Goal: Obtain resource: Download file/media

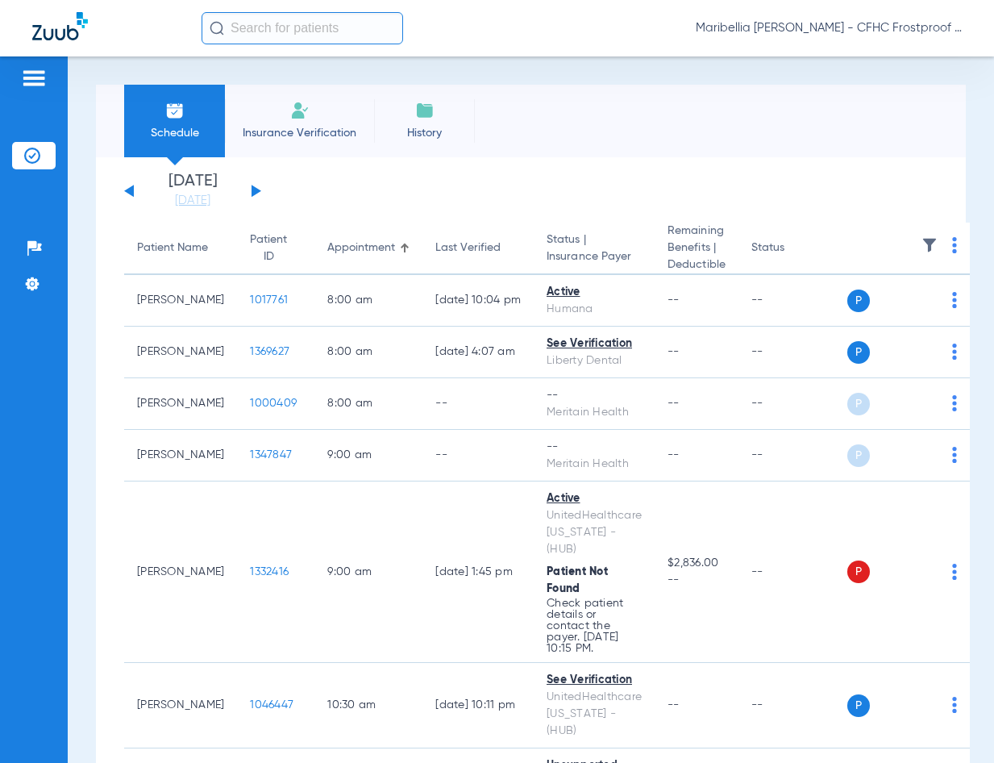
click at [255, 189] on button at bounding box center [256, 191] width 10 height 12
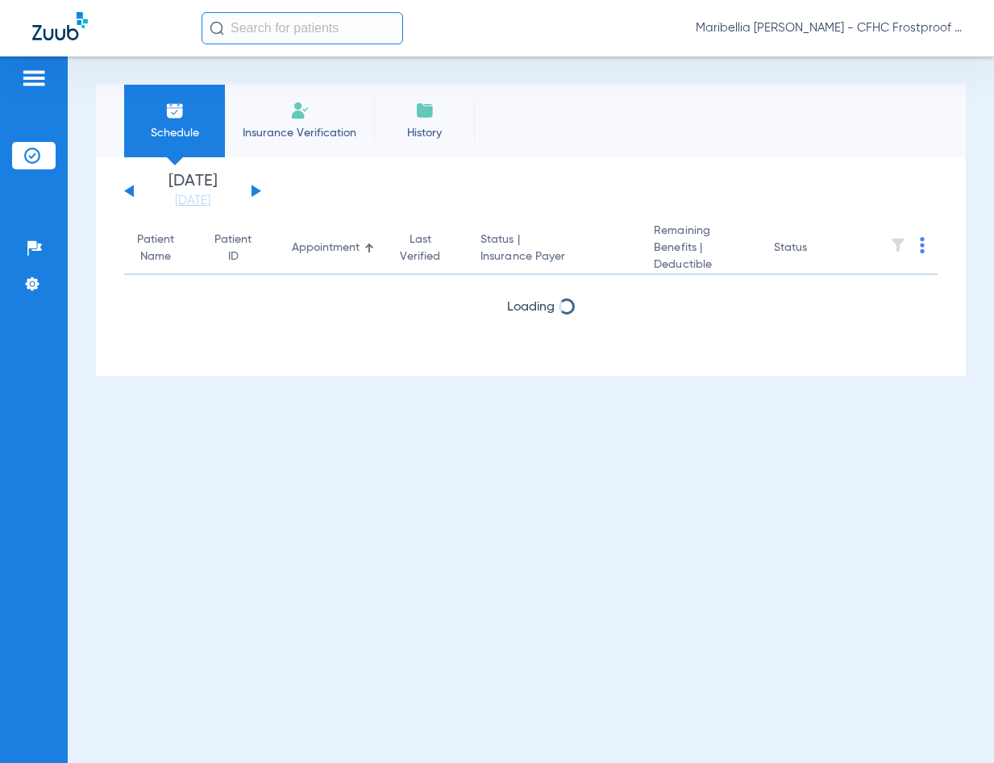
click at [255, 189] on button at bounding box center [256, 191] width 10 height 12
click at [130, 196] on div "[DATE] [DATE] [DATE] [DATE] [DATE] [DATE] [DATE] [DATE] [DATE] [DATE] [DATE] [D…" at bounding box center [192, 190] width 137 height 35
click at [129, 189] on button at bounding box center [129, 191] width 10 height 12
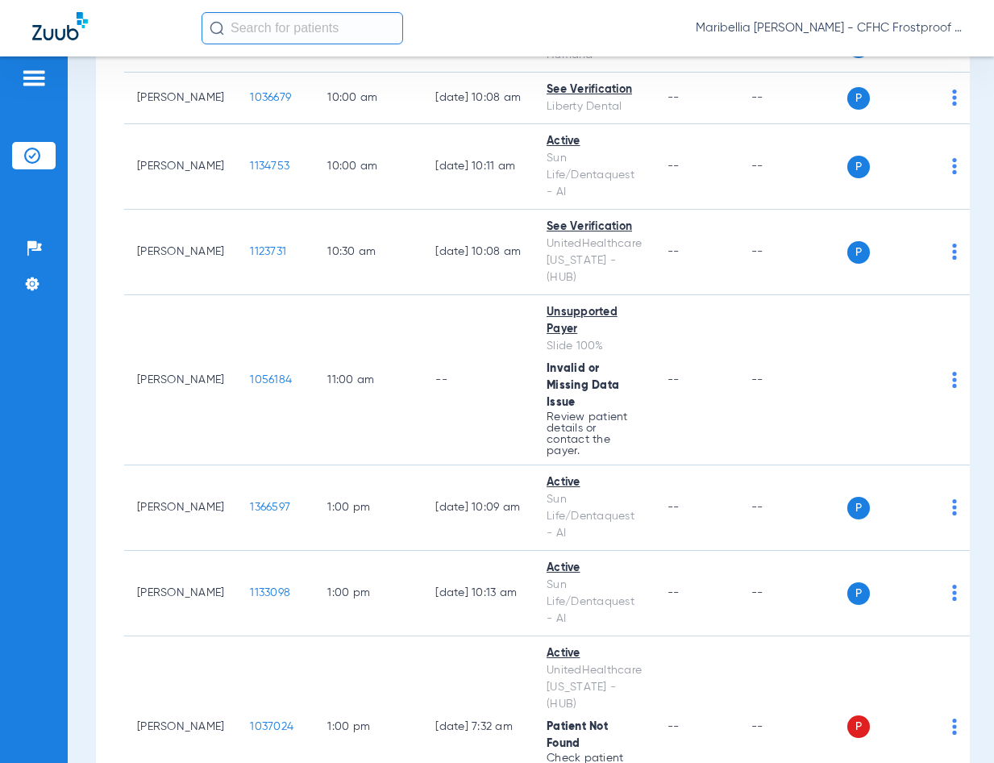
scroll to position [806, 0]
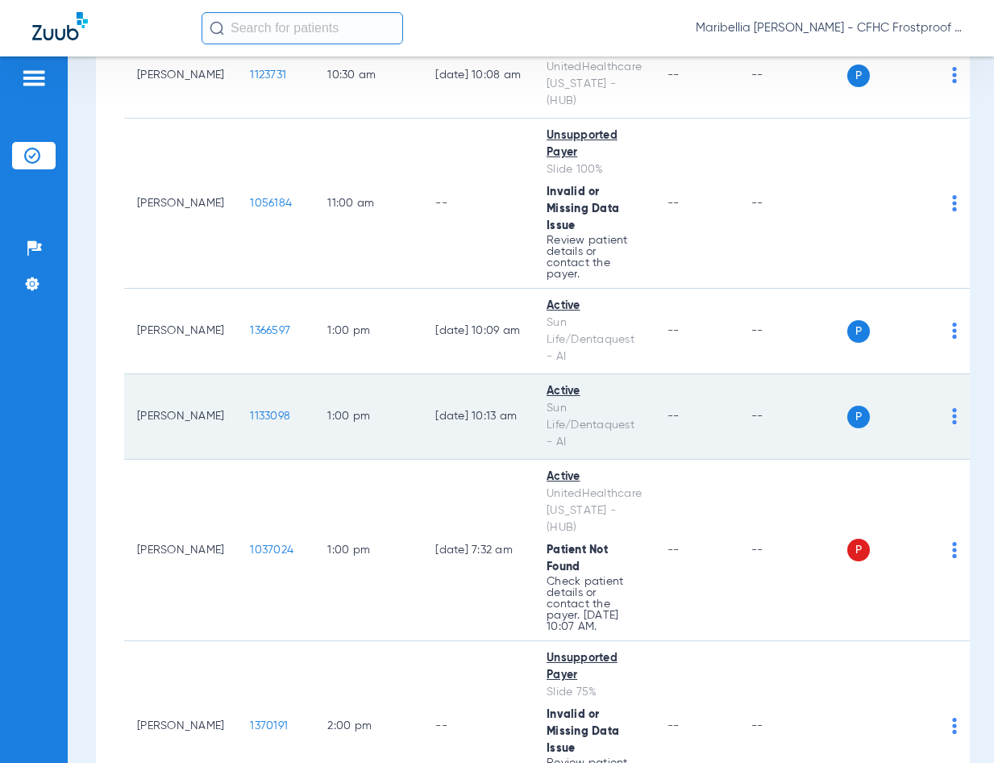
click at [250, 410] on span "1133098" at bounding box center [270, 415] width 40 height 11
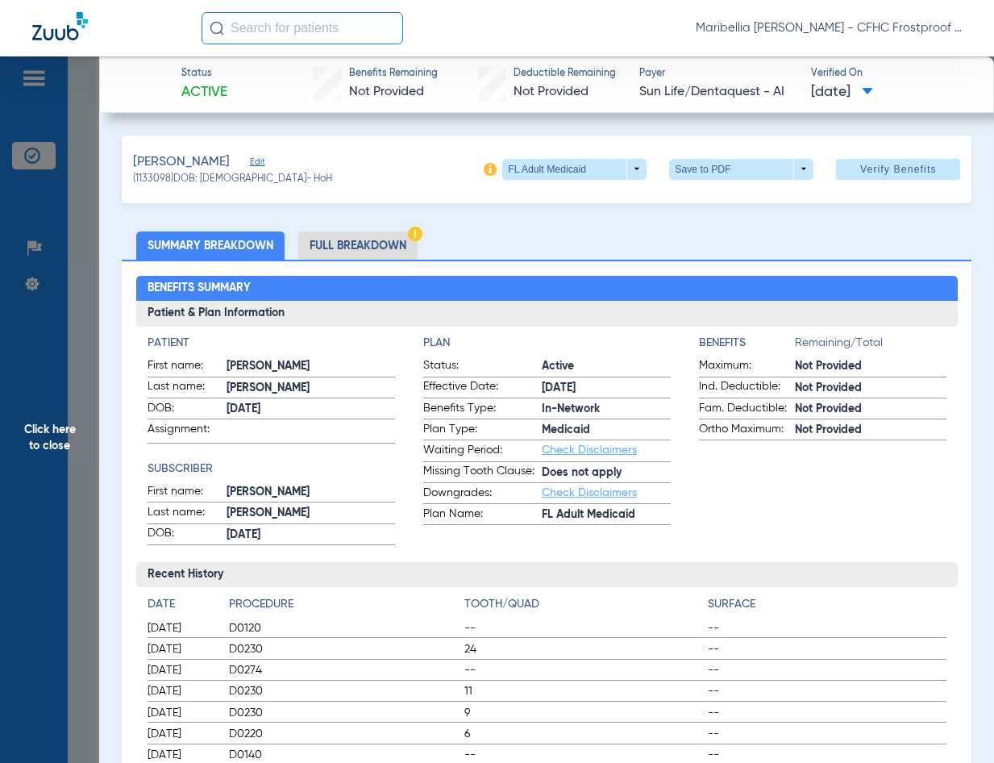
drag, startPoint x: 554, startPoint y: 246, endPoint x: 649, endPoint y: 180, distance: 115.8
click at [554, 246] on ul "Summary Breakdown Full Breakdown" at bounding box center [547, 245] width 850 height 28
click at [692, 168] on span at bounding box center [741, 169] width 144 height 21
click at [698, 218] on div at bounding box center [497, 381] width 994 height 763
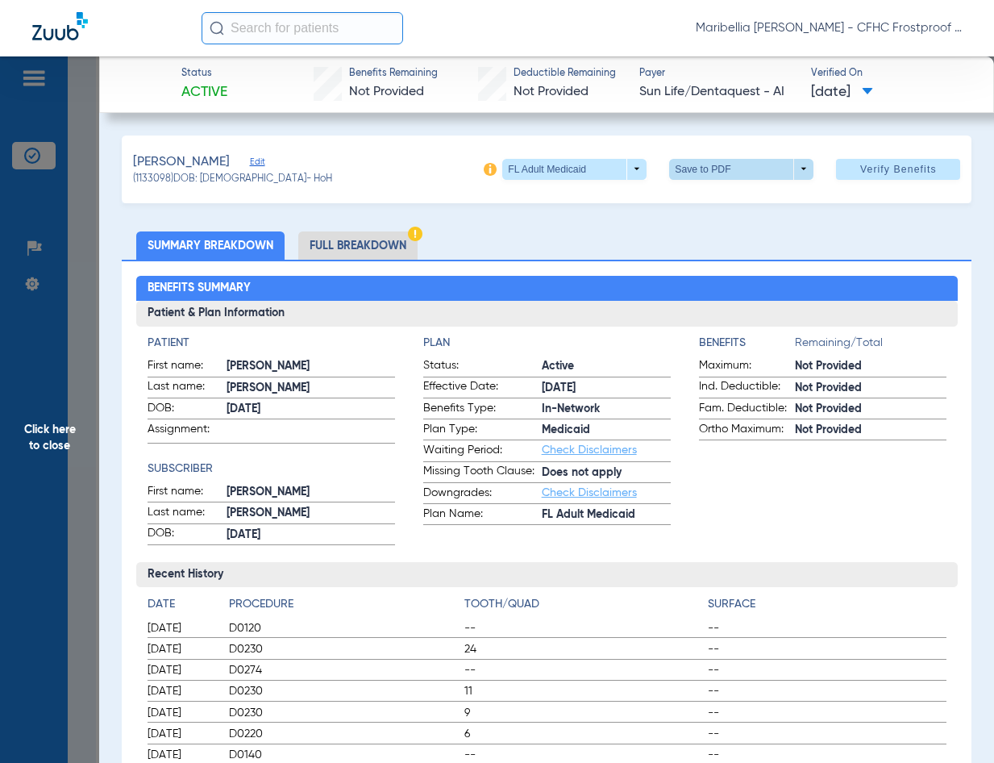
click at [726, 164] on span at bounding box center [741, 169] width 39 height 39
click at [729, 195] on span "Save to PDF" at bounding box center [736, 200] width 64 height 11
drag, startPoint x: 77, startPoint y: 417, endPoint x: 74, endPoint y: 432, distance: 15.5
click at [74, 427] on span "Click here to close" at bounding box center [49, 437] width 99 height 763
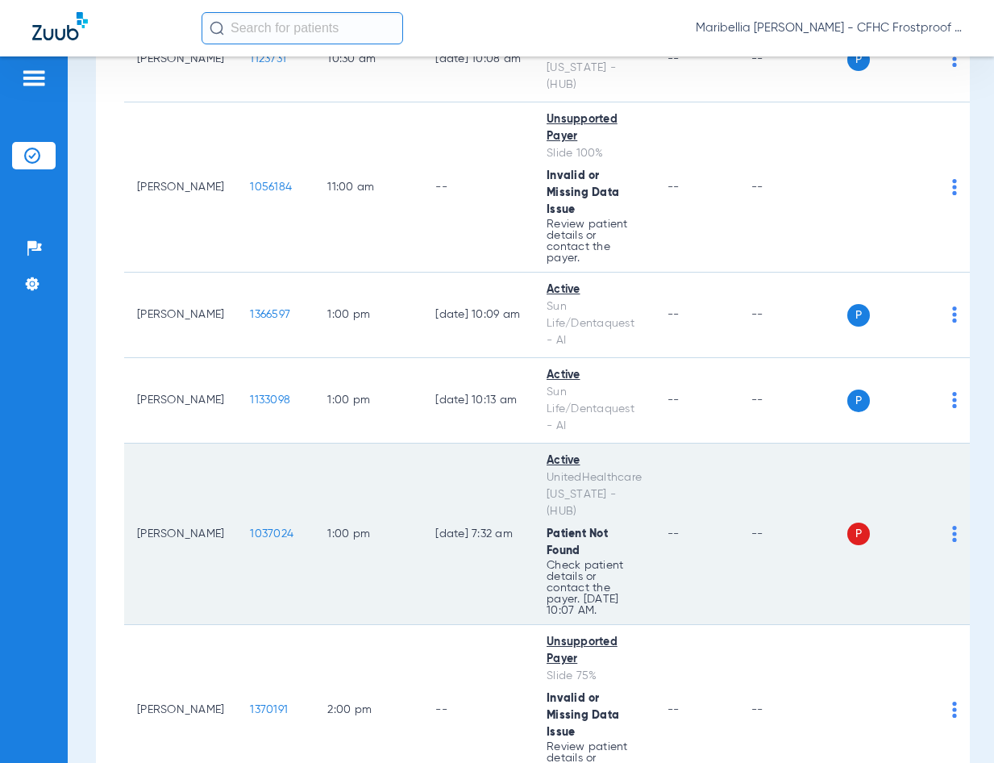
scroll to position [630, 0]
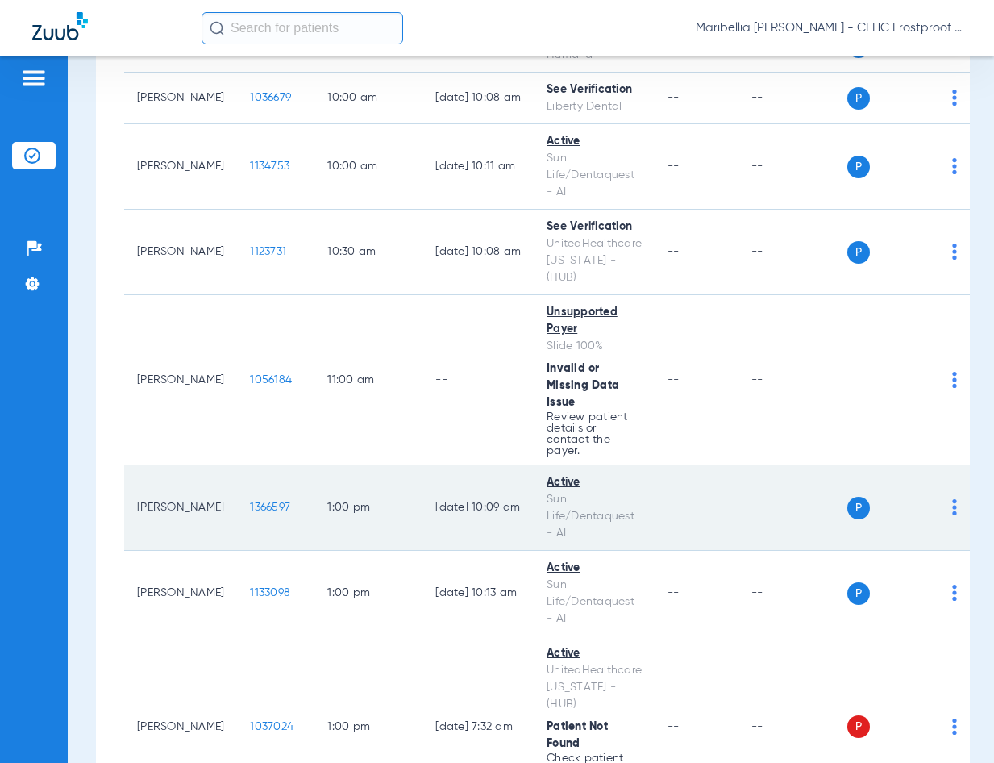
click at [250, 501] on span "1366597" at bounding box center [270, 506] width 40 height 11
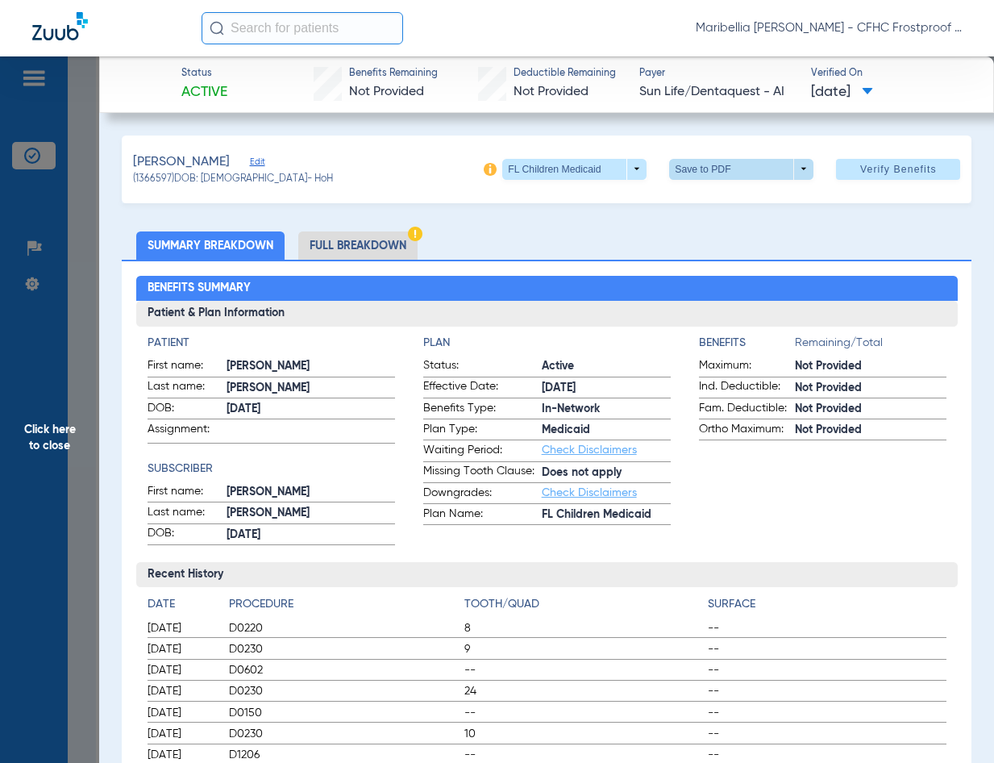
click at [702, 164] on span at bounding box center [741, 169] width 144 height 21
click at [718, 197] on span "Save to PDF" at bounding box center [736, 200] width 64 height 11
click at [52, 435] on span "Click here to close" at bounding box center [49, 437] width 99 height 763
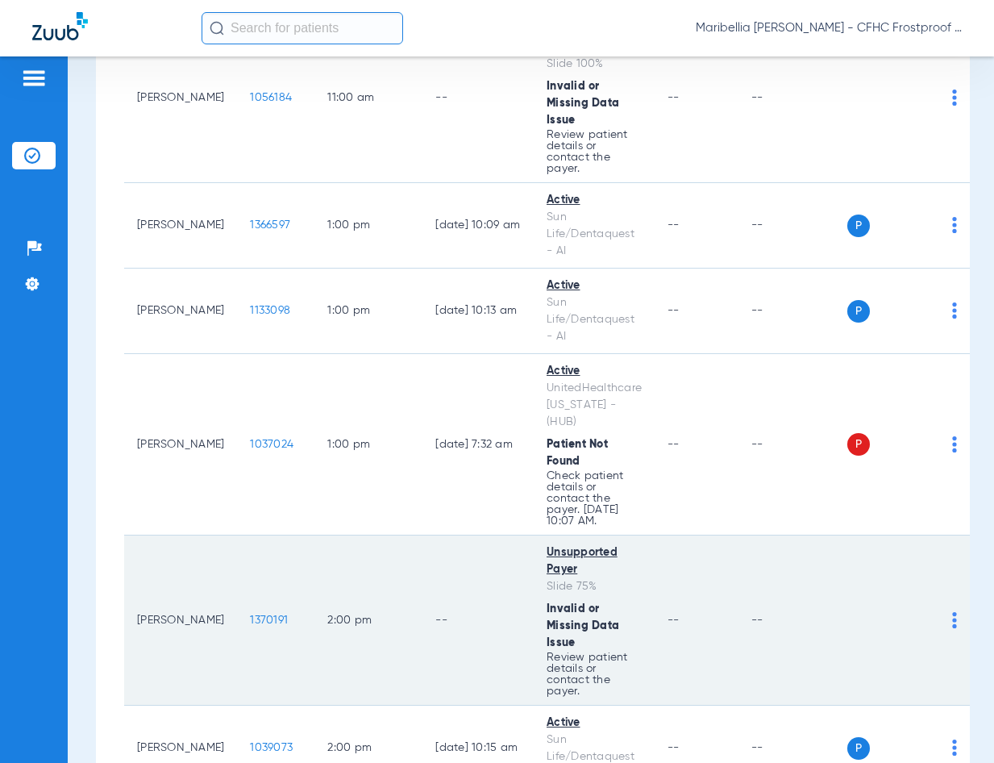
scroll to position [952, 0]
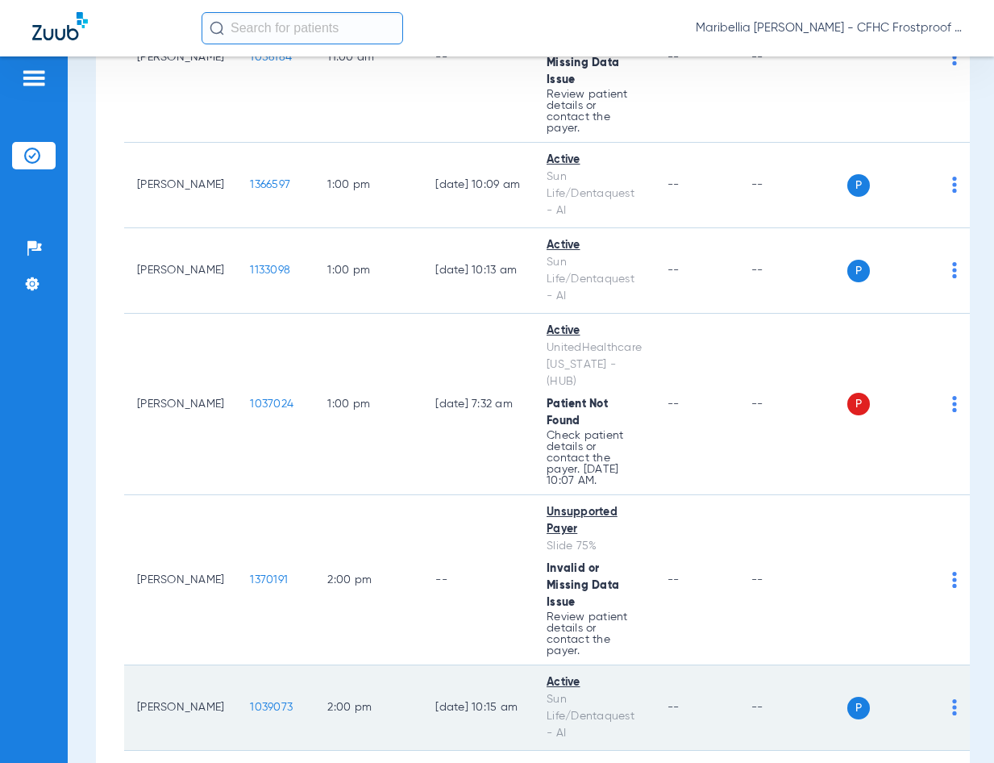
click at [250, 701] on span "1039073" at bounding box center [271, 706] width 43 height 11
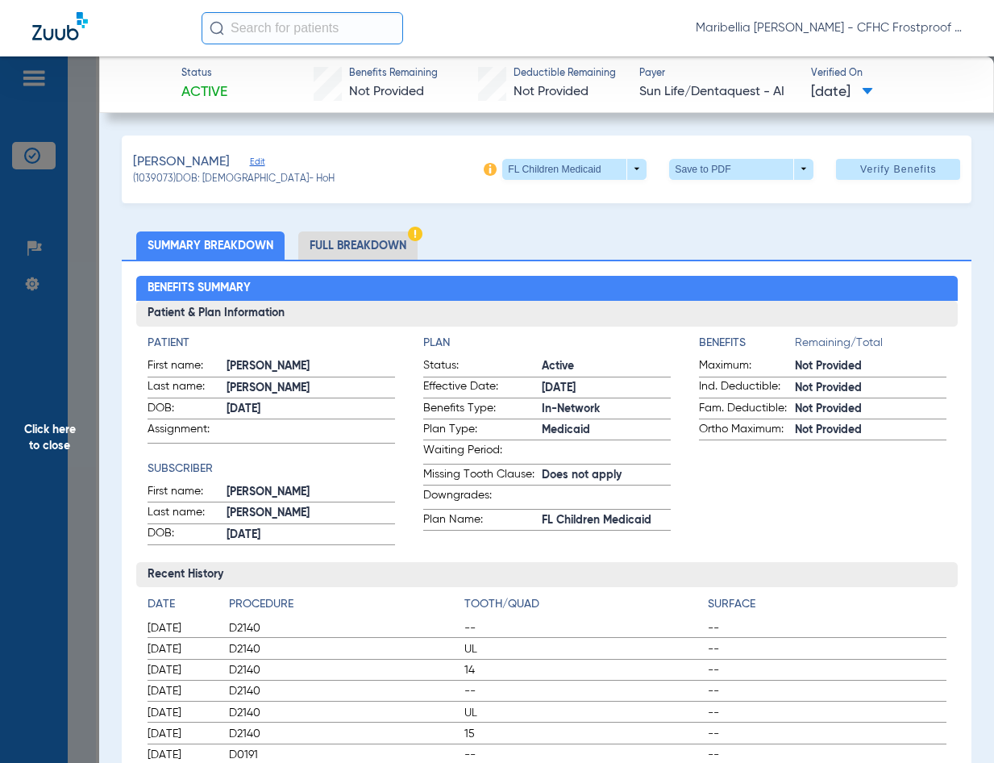
click at [665, 281] on h2 "Benefits Summary" at bounding box center [546, 289] width 821 height 26
click at [756, 169] on span at bounding box center [741, 169] width 144 height 21
click at [762, 210] on button "insert_drive_file Save to PDF" at bounding box center [720, 201] width 122 height 32
click at [47, 432] on span "Click here to close" at bounding box center [49, 437] width 99 height 763
